Goal: Transaction & Acquisition: Purchase product/service

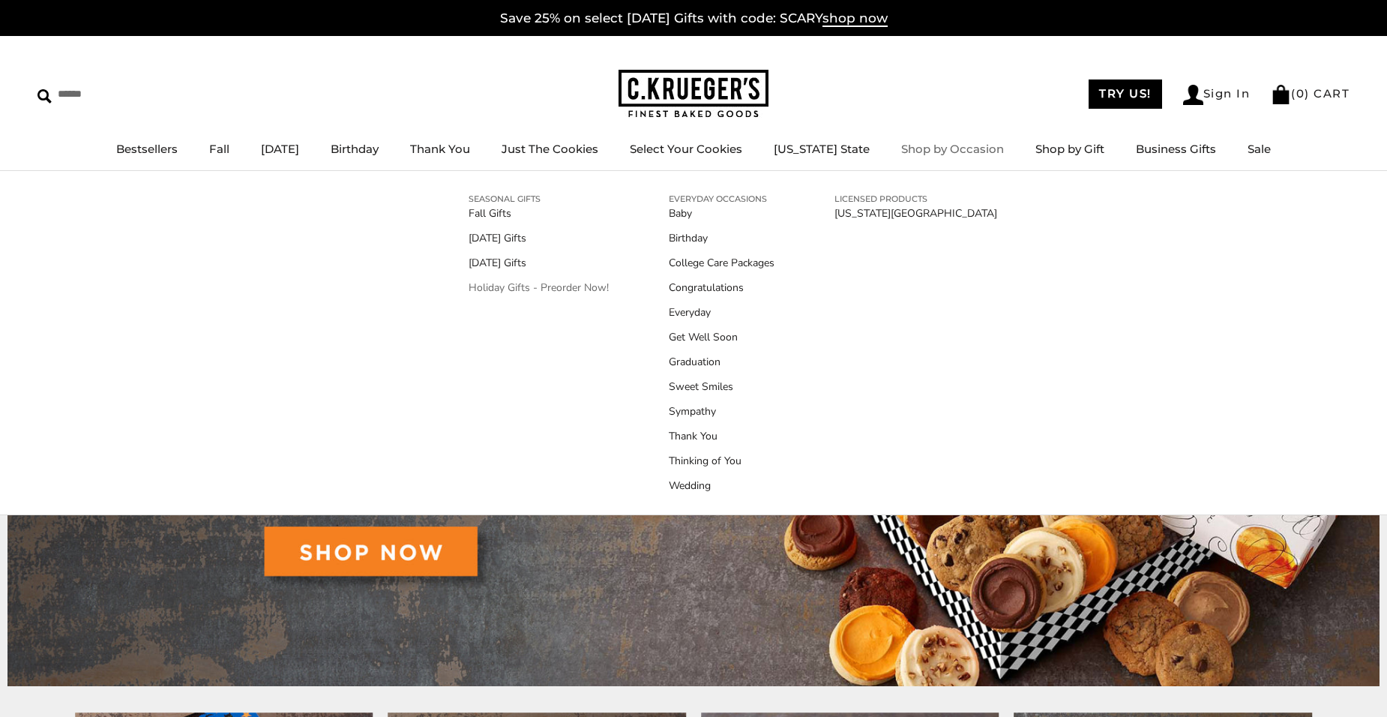
click at [520, 283] on link "Holiday Gifts - Preorder Now!" at bounding box center [538, 288] width 140 height 16
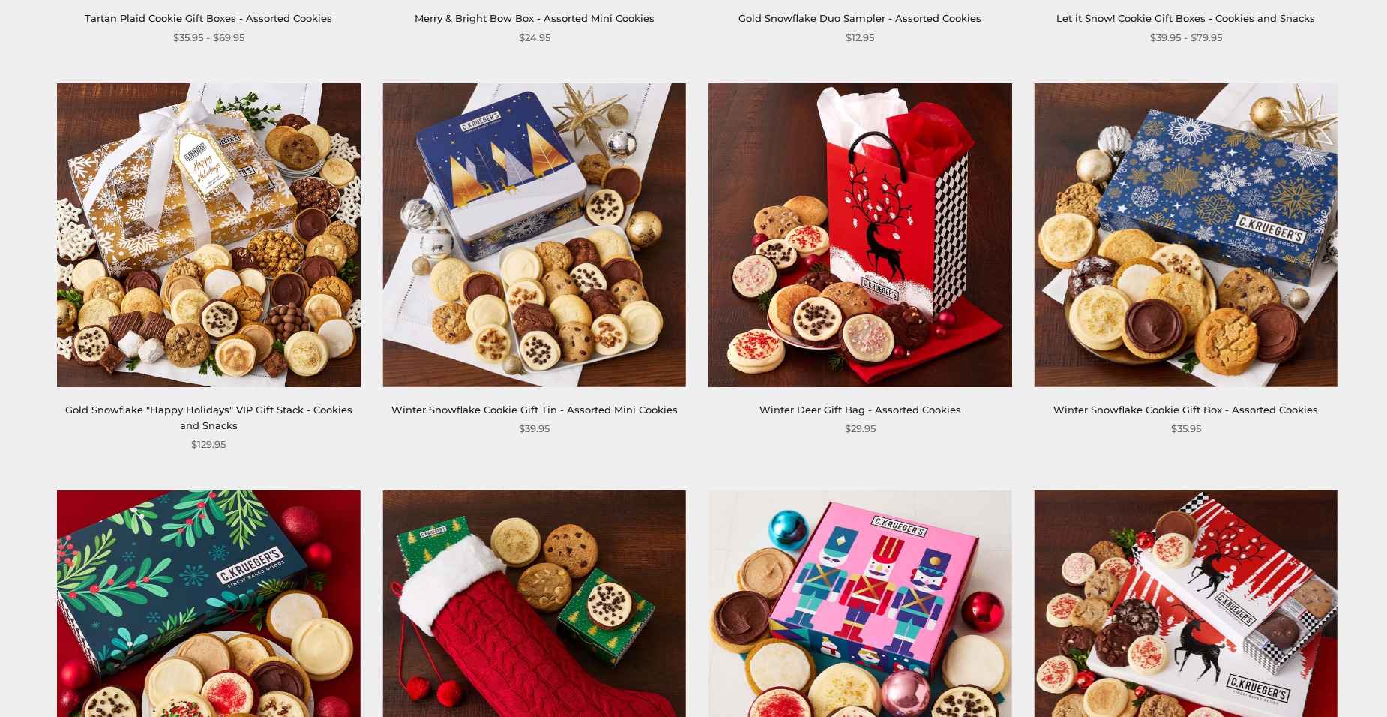
scroll to position [1424, 0]
click at [1182, 313] on img at bounding box center [1185, 233] width 303 height 303
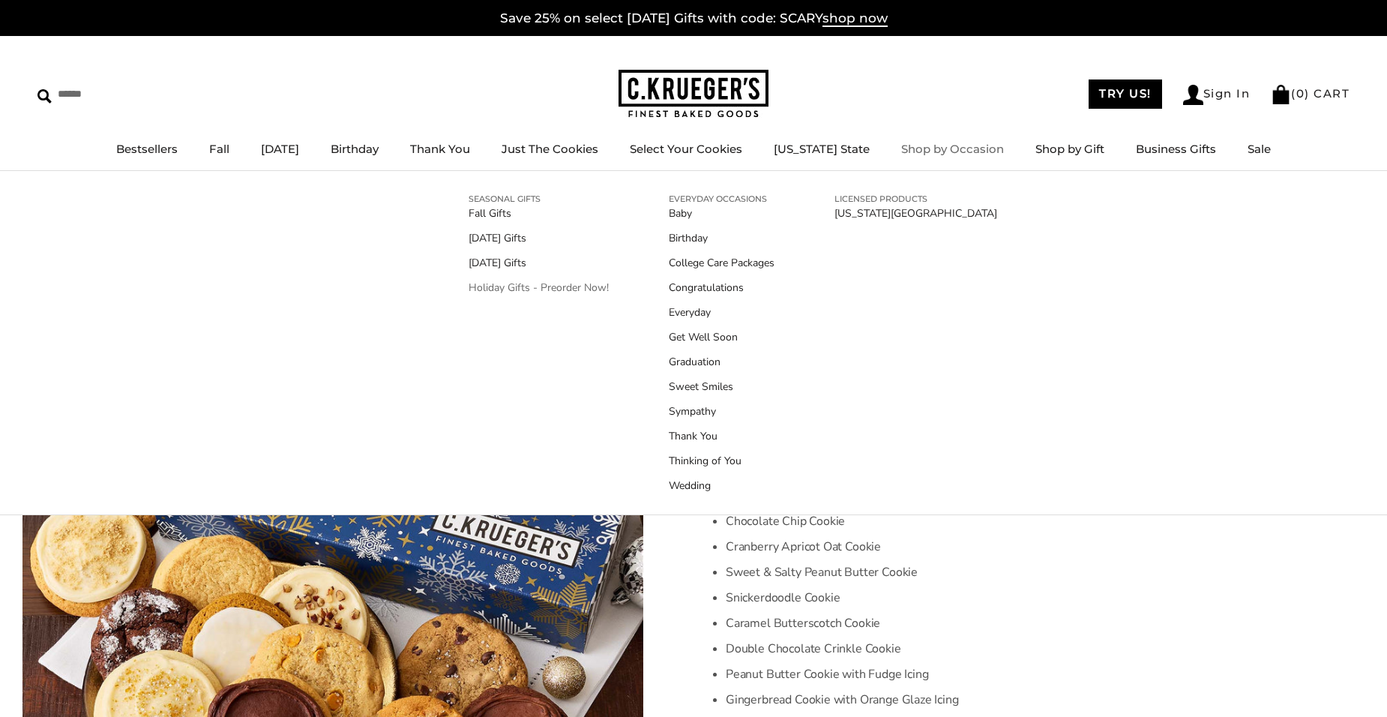
click at [537, 289] on link "Holiday Gifts - Preorder Now!" at bounding box center [538, 288] width 140 height 16
